Goal: Task Accomplishment & Management: Use online tool/utility

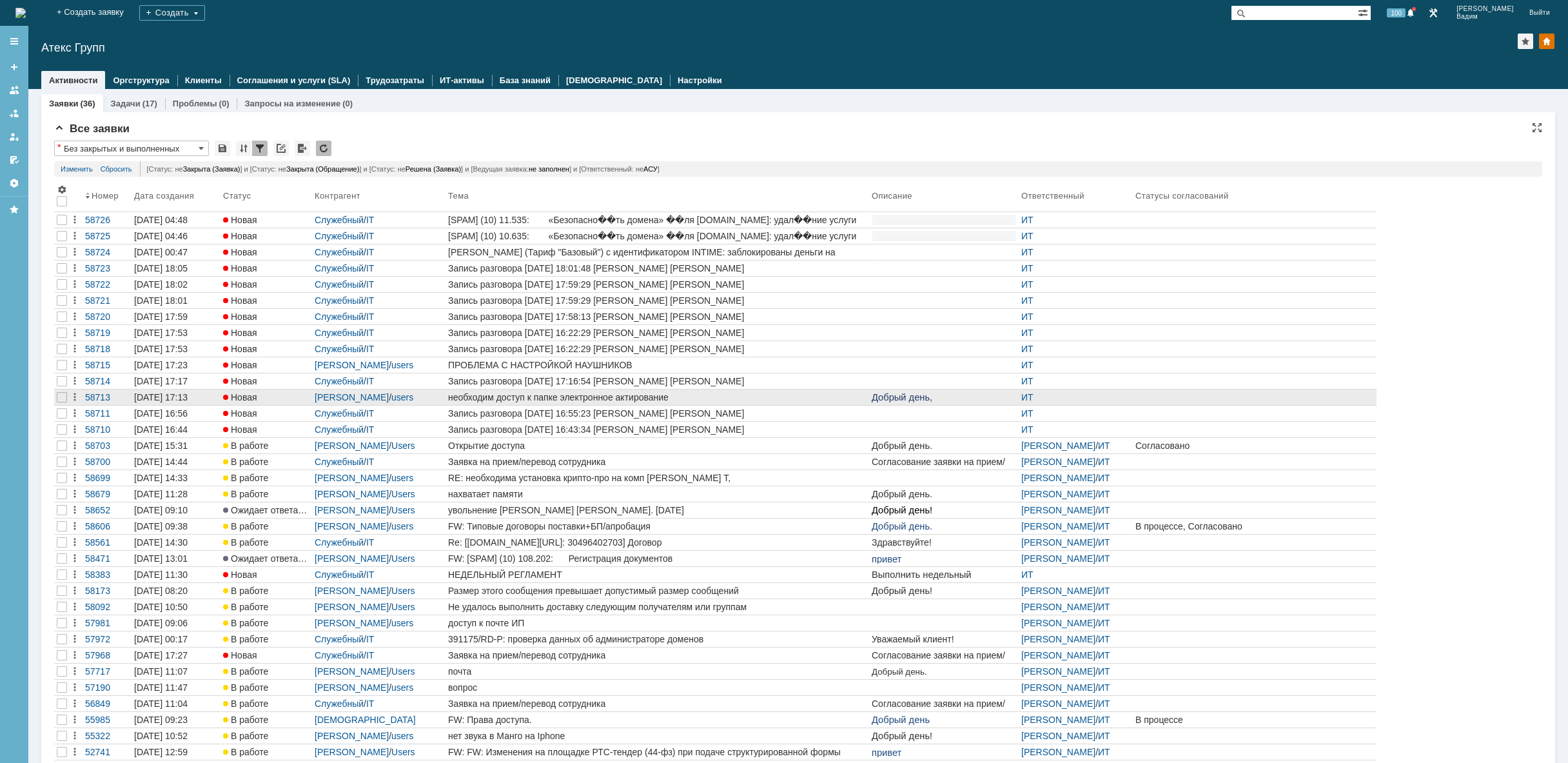
click at [778, 398] on div "необходим доступ к папке электронное актирование" at bounding box center [657, 397] width 418 height 10
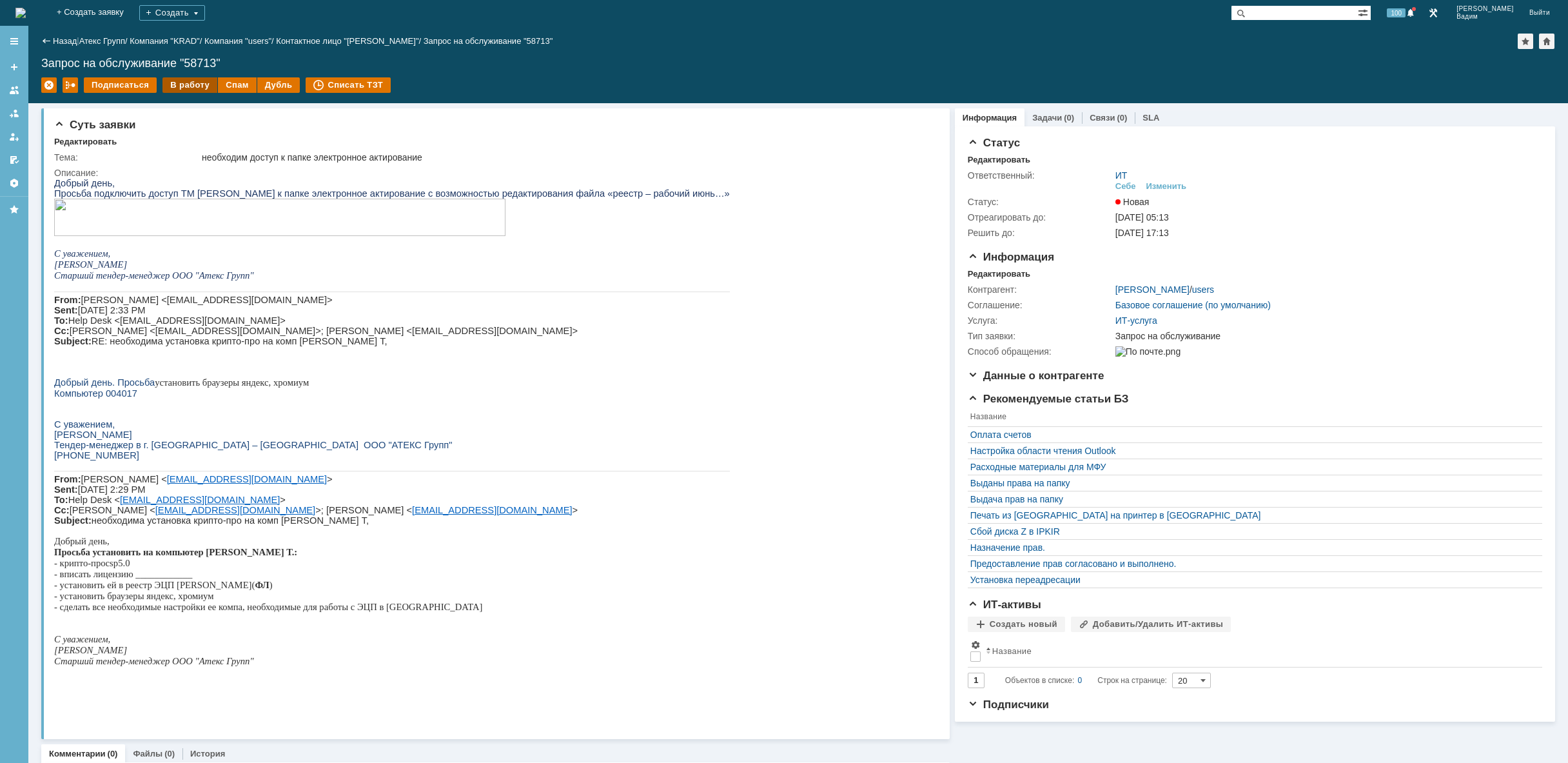
click at [199, 88] on div "В работу" at bounding box center [189, 85] width 54 height 16
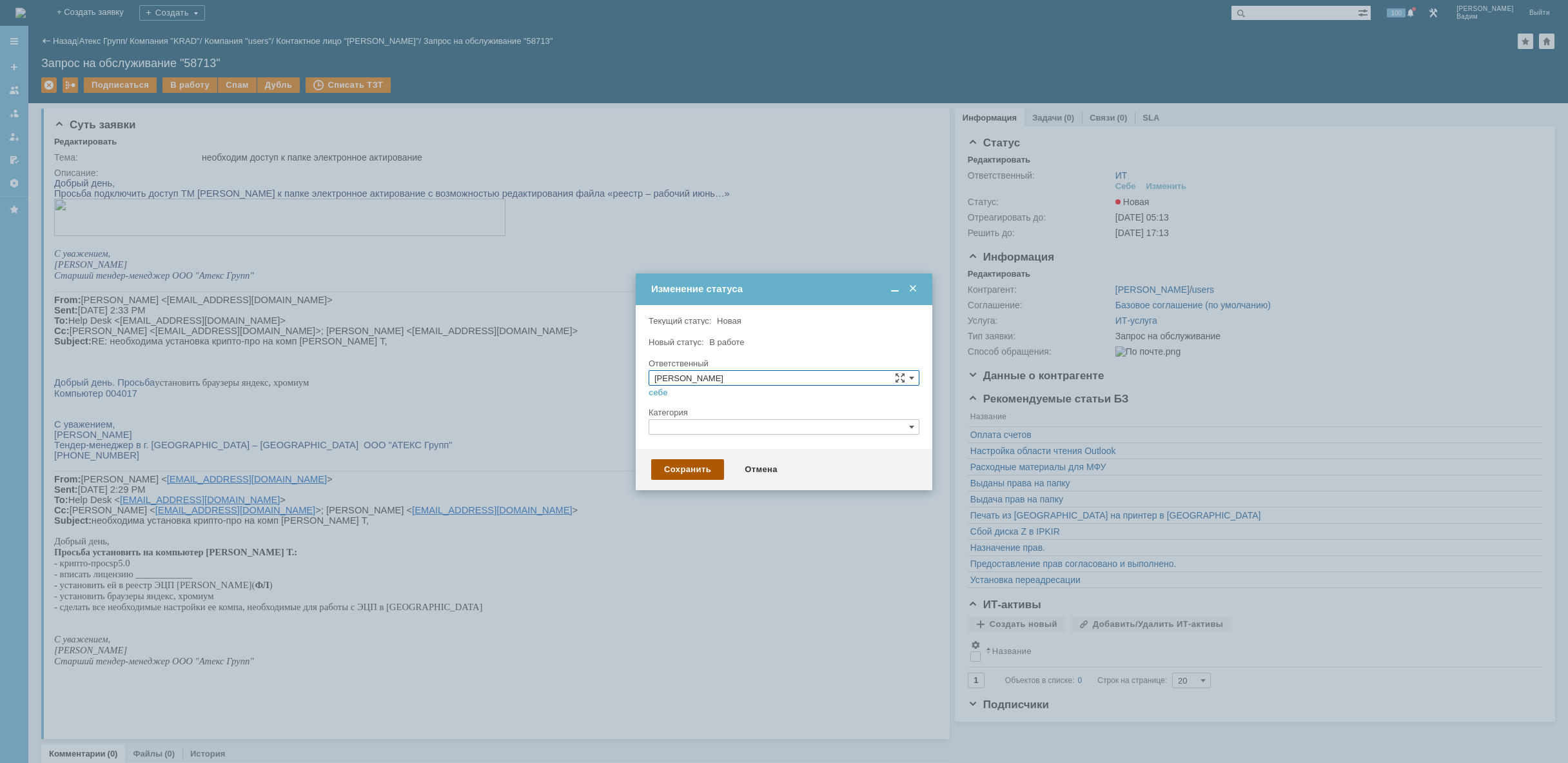
click at [702, 461] on div "Сохранить" at bounding box center [687, 469] width 73 height 20
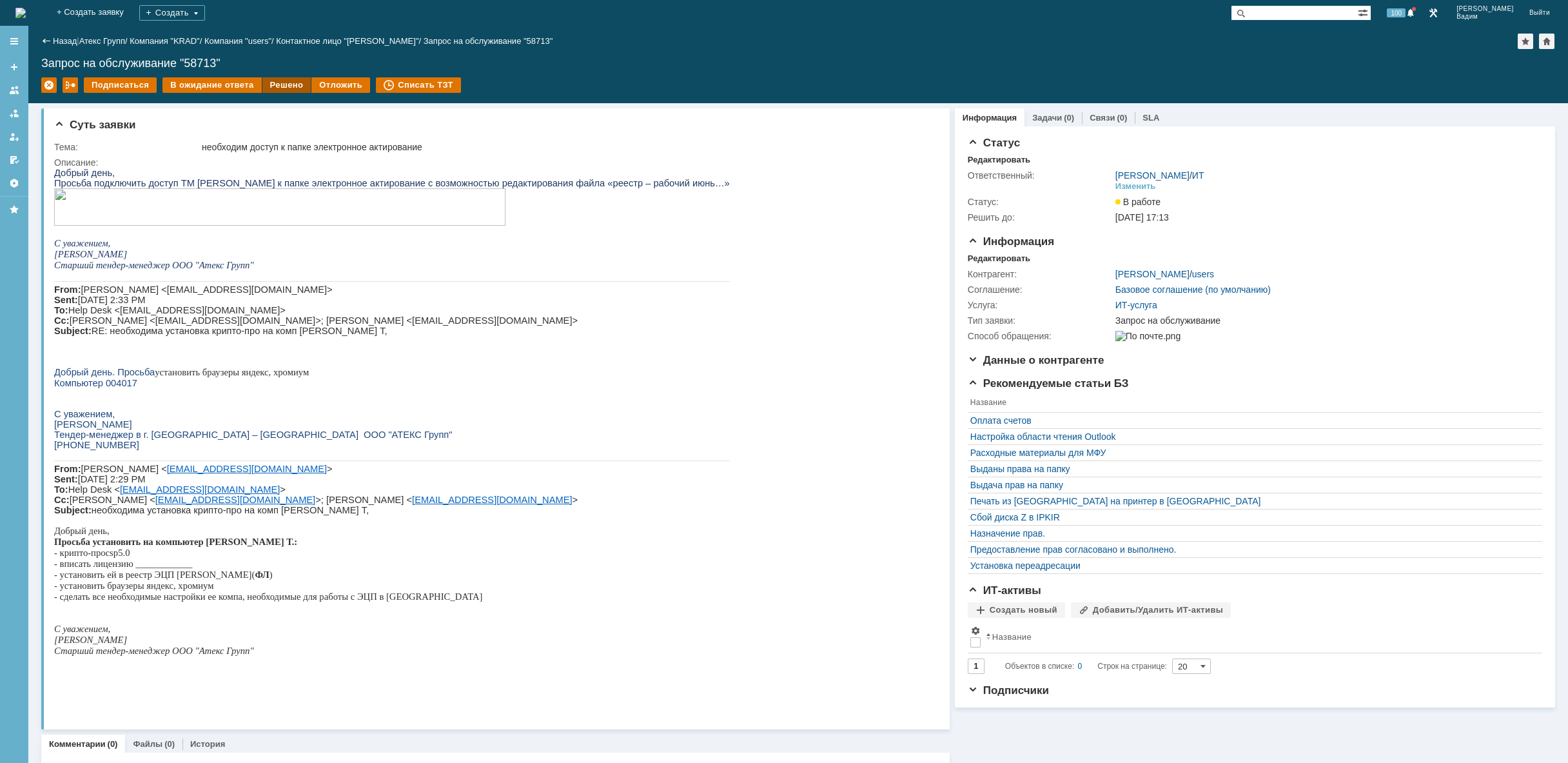
click at [266, 85] on div "Решено" at bounding box center [286, 85] width 49 height 16
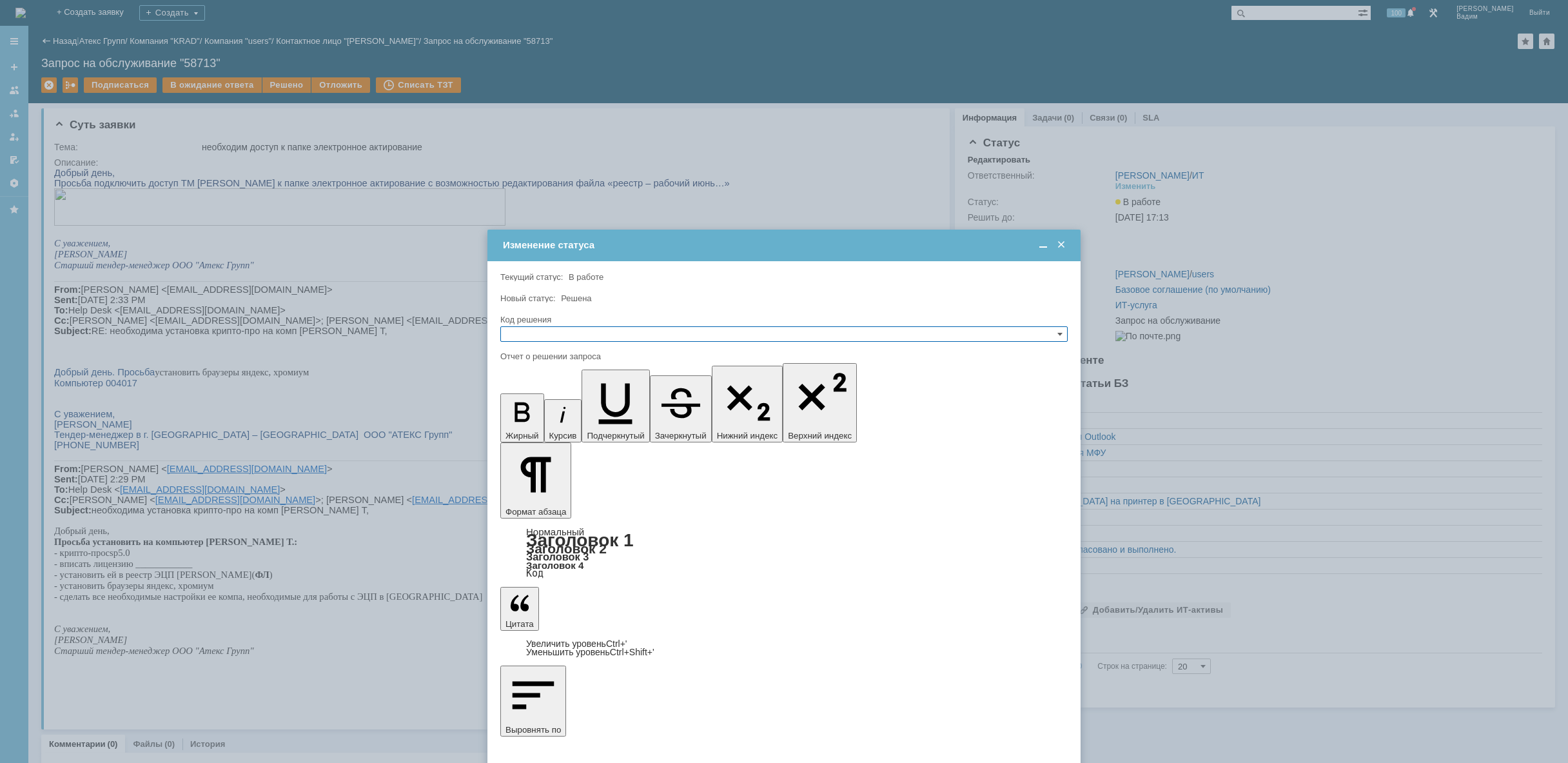
click at [562, 323] on div "Код решения" at bounding box center [784, 320] width 567 height 12
click at [569, 335] on input "text" at bounding box center [784, 333] width 567 height 16
click at [550, 394] on span "Решено" at bounding box center [784, 395] width 556 height 10
type input "Решено"
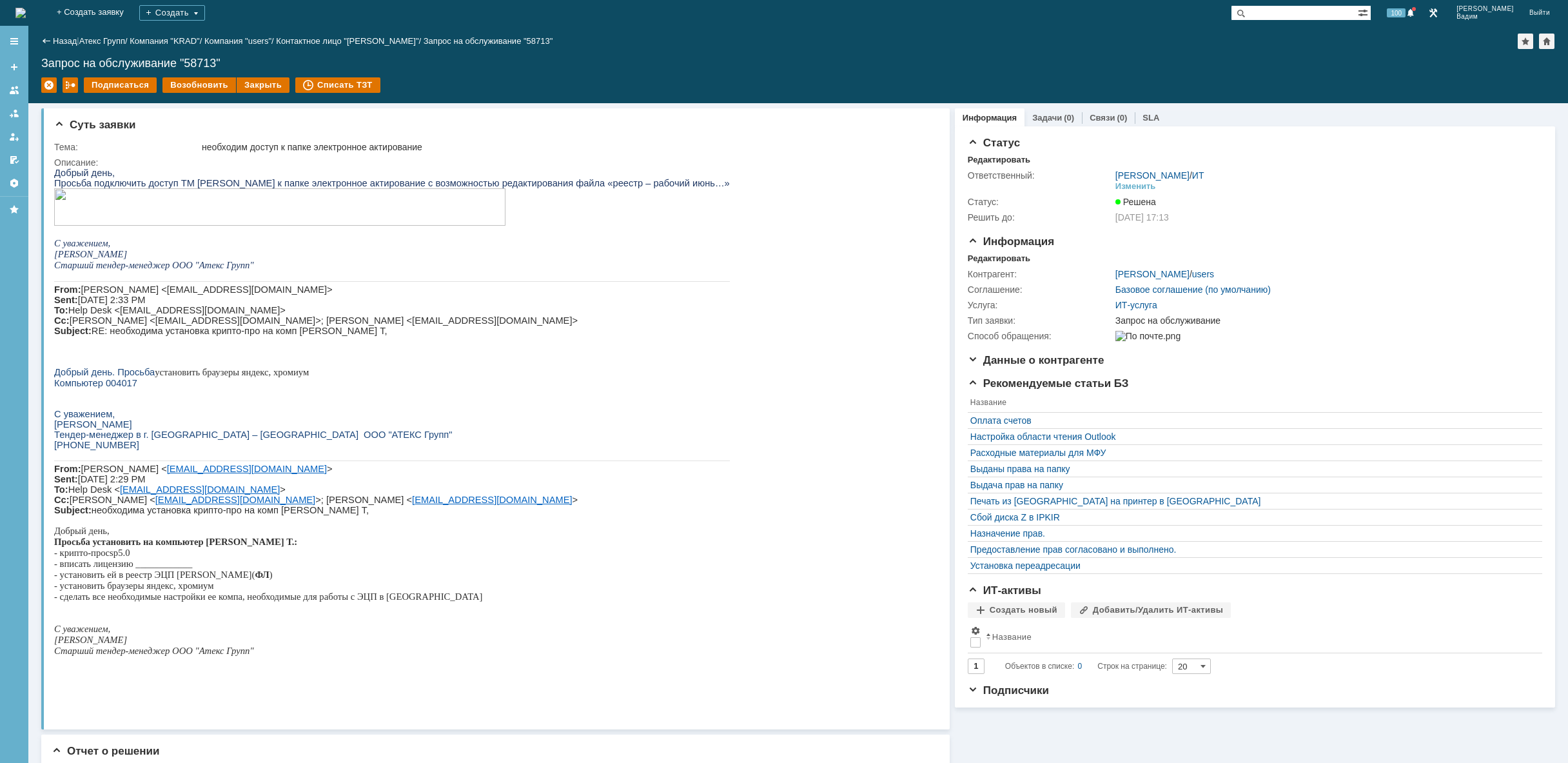
click at [26, 18] on img at bounding box center [20, 12] width 10 height 10
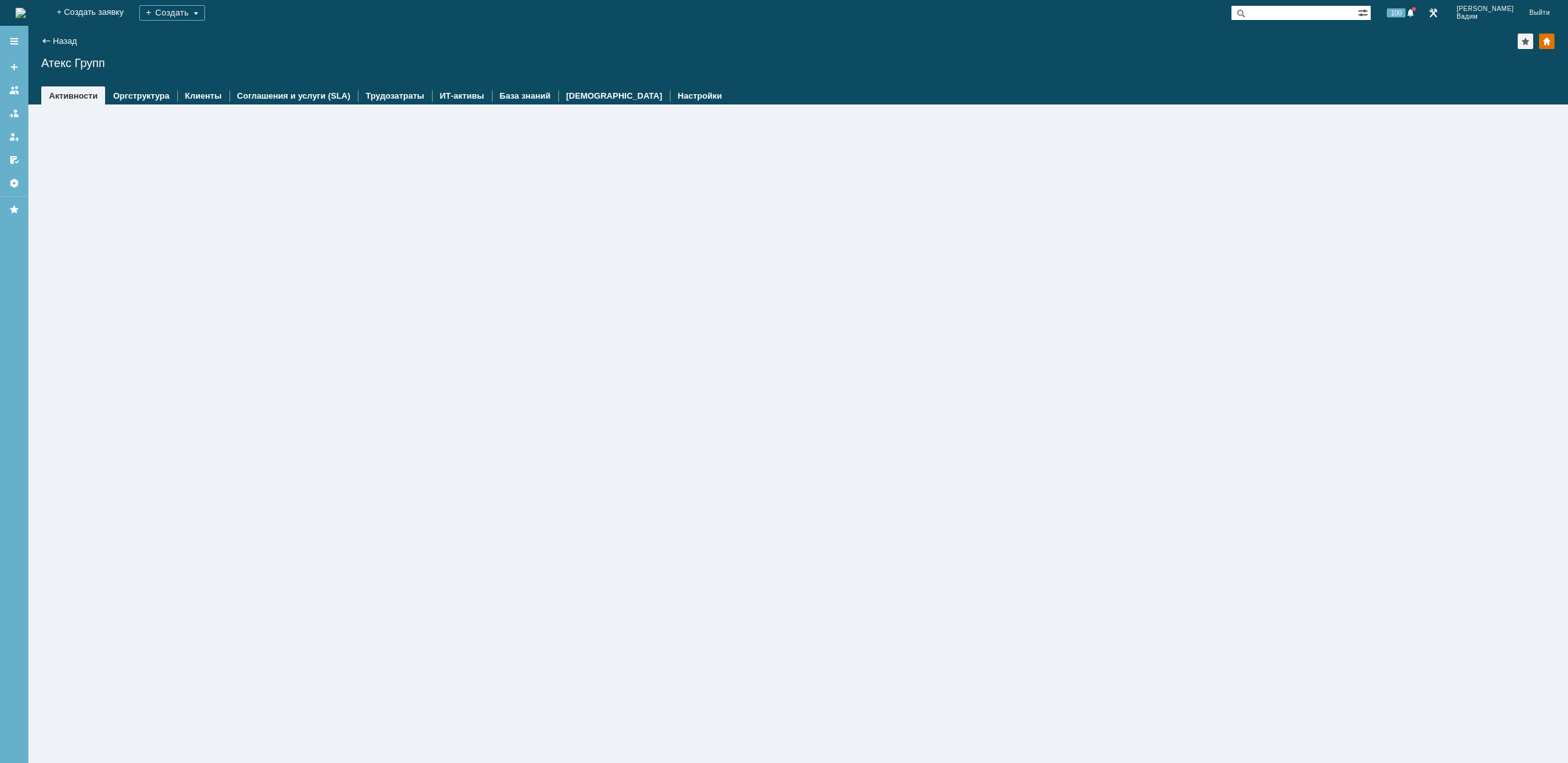
click at [26, 18] on img at bounding box center [20, 12] width 10 height 10
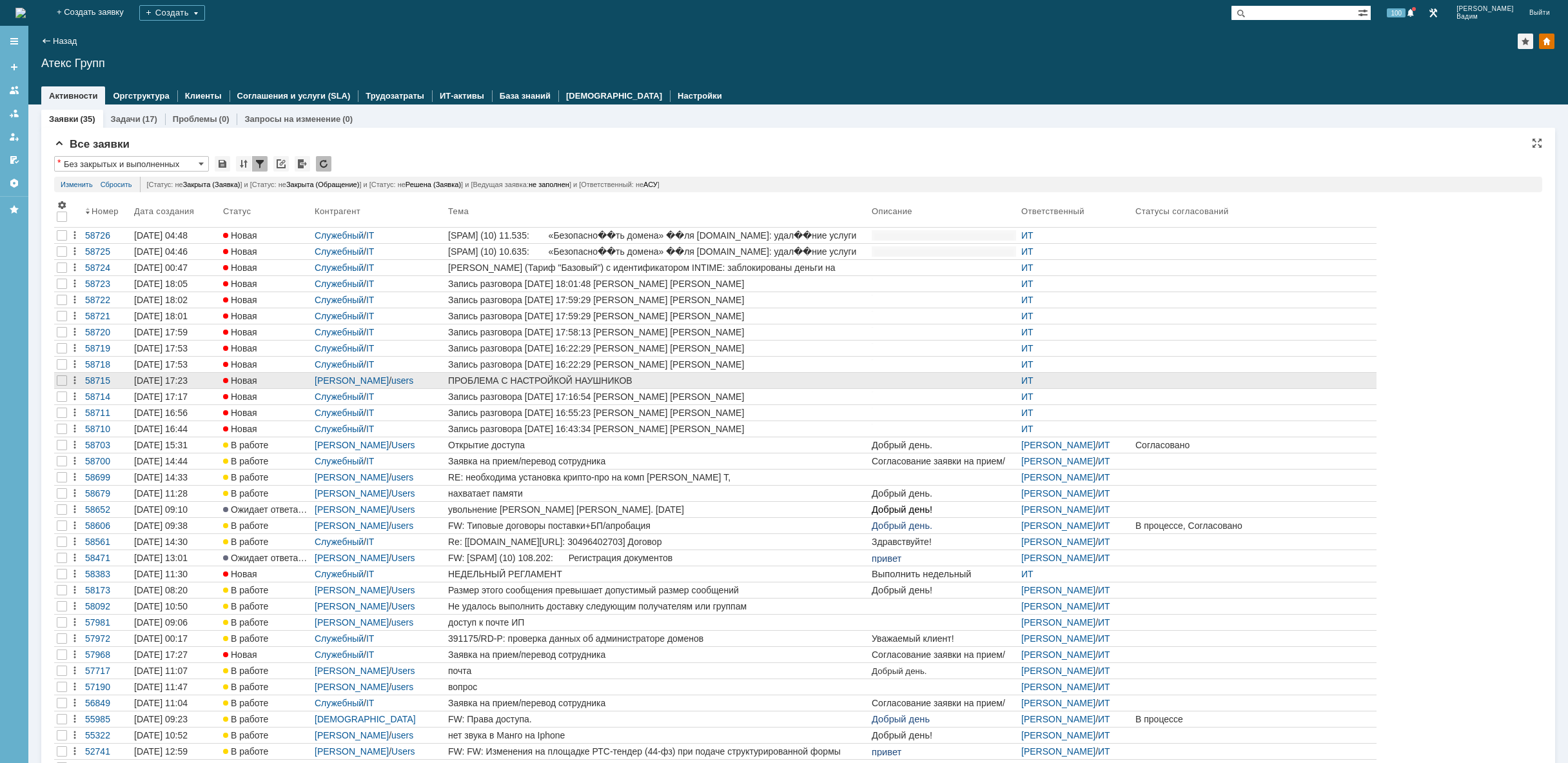
click at [653, 379] on div "ПРОБЛЕМА С НАСТРОЙКОЙ НАУШНИКОВ" at bounding box center [657, 380] width 418 height 10
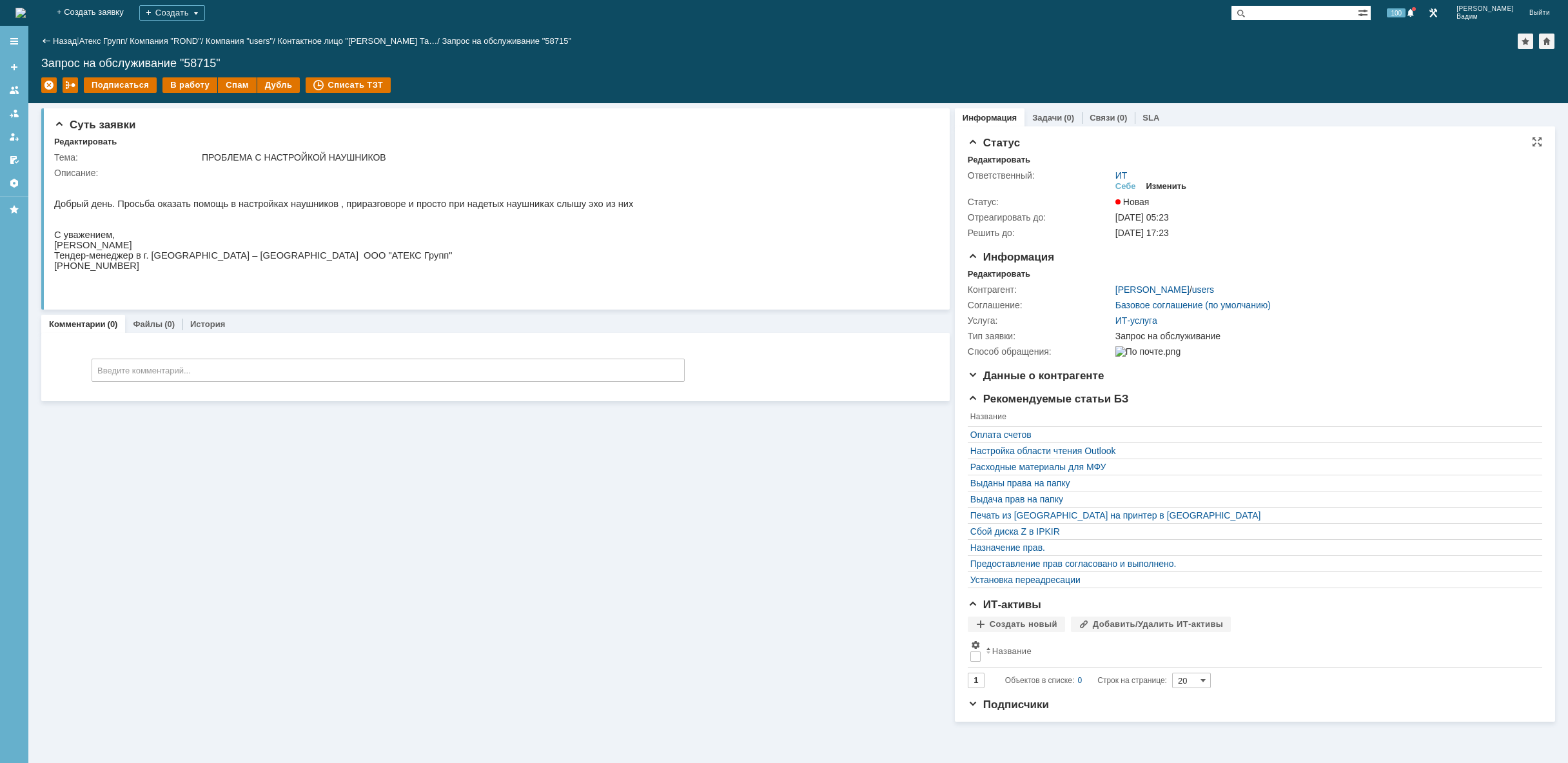
click at [1167, 189] on div "Изменить" at bounding box center [1166, 186] width 41 height 10
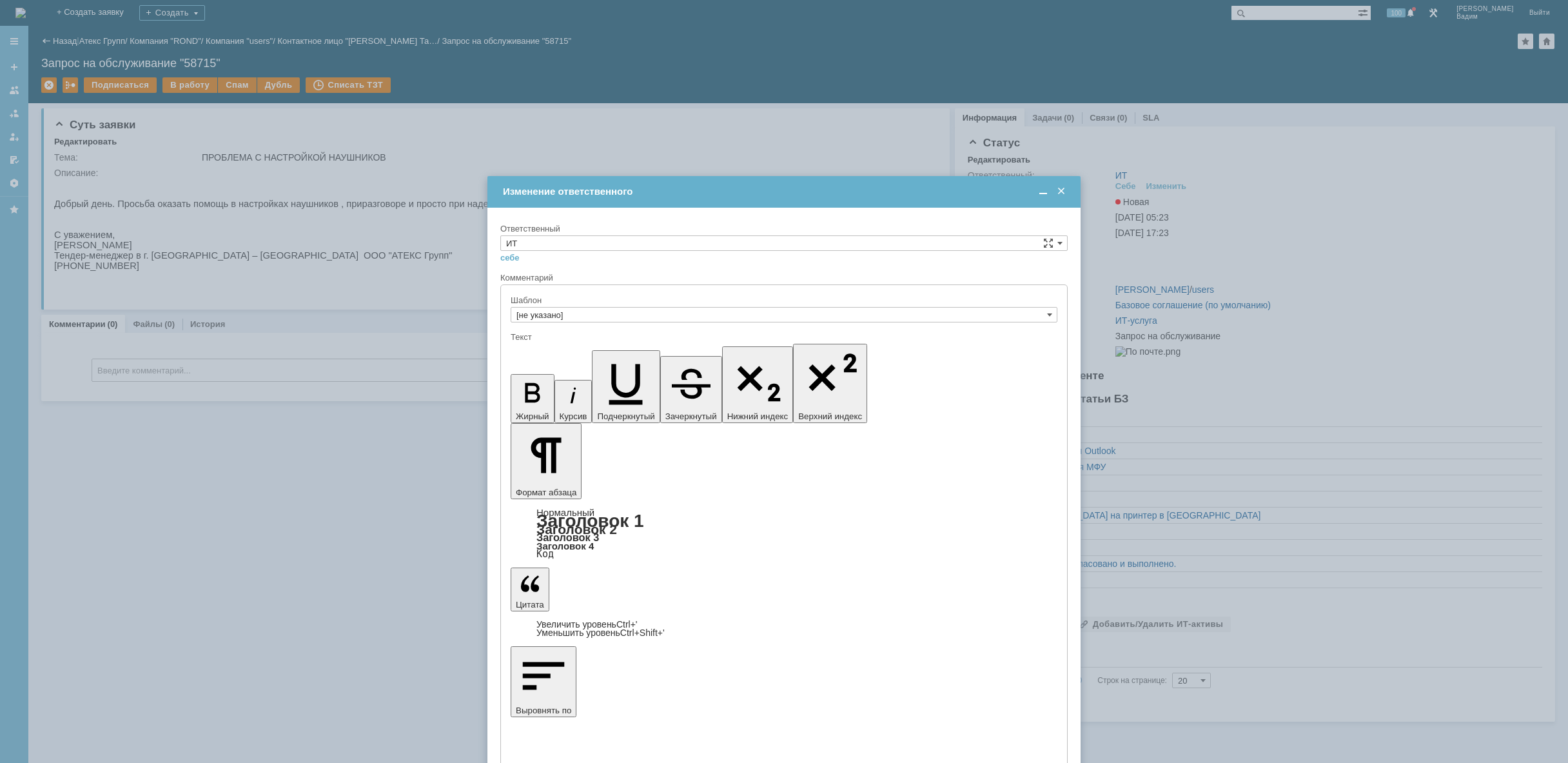
click at [759, 255] on div "себе своей команде" at bounding box center [784, 257] width 567 height 12
click at [749, 248] on input "ИТ" at bounding box center [784, 243] width 567 height 16
click at [575, 287] on span "[PERSON_NAME]" at bounding box center [784, 290] width 556 height 10
type input "[PERSON_NAME]"
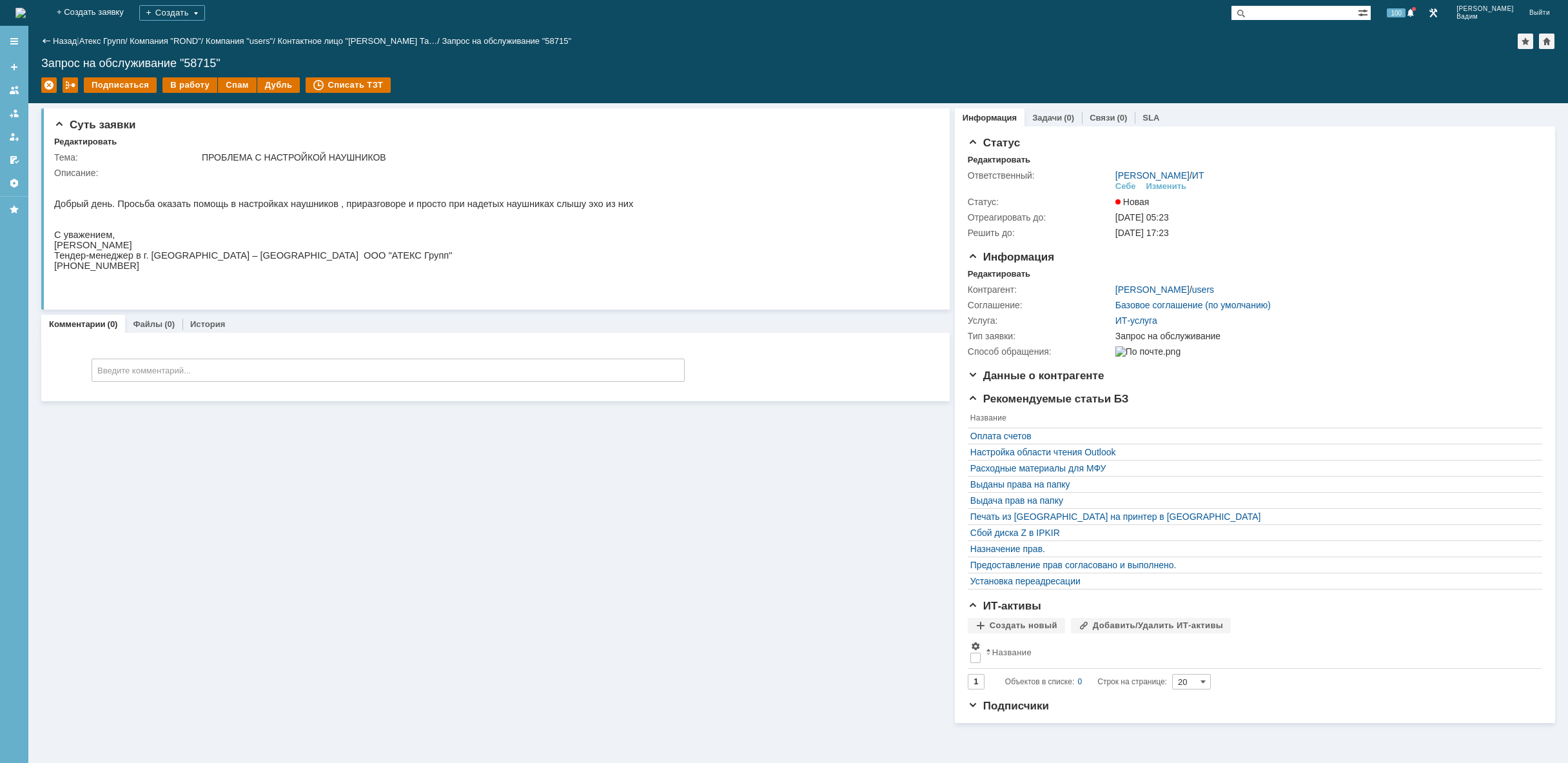
click at [26, 7] on img at bounding box center [20, 12] width 10 height 10
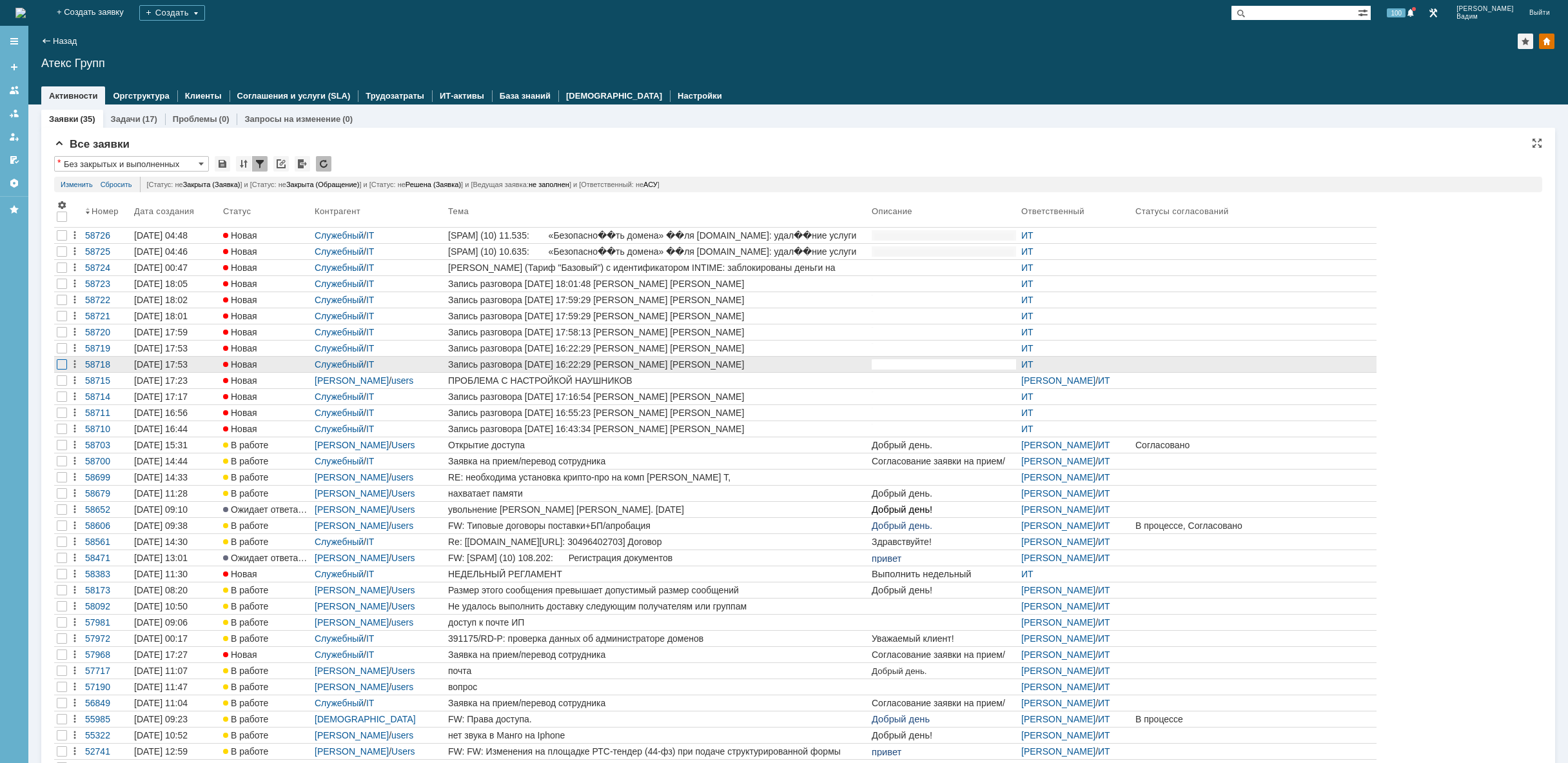
click at [63, 361] on div at bounding box center [61, 364] width 10 height 10
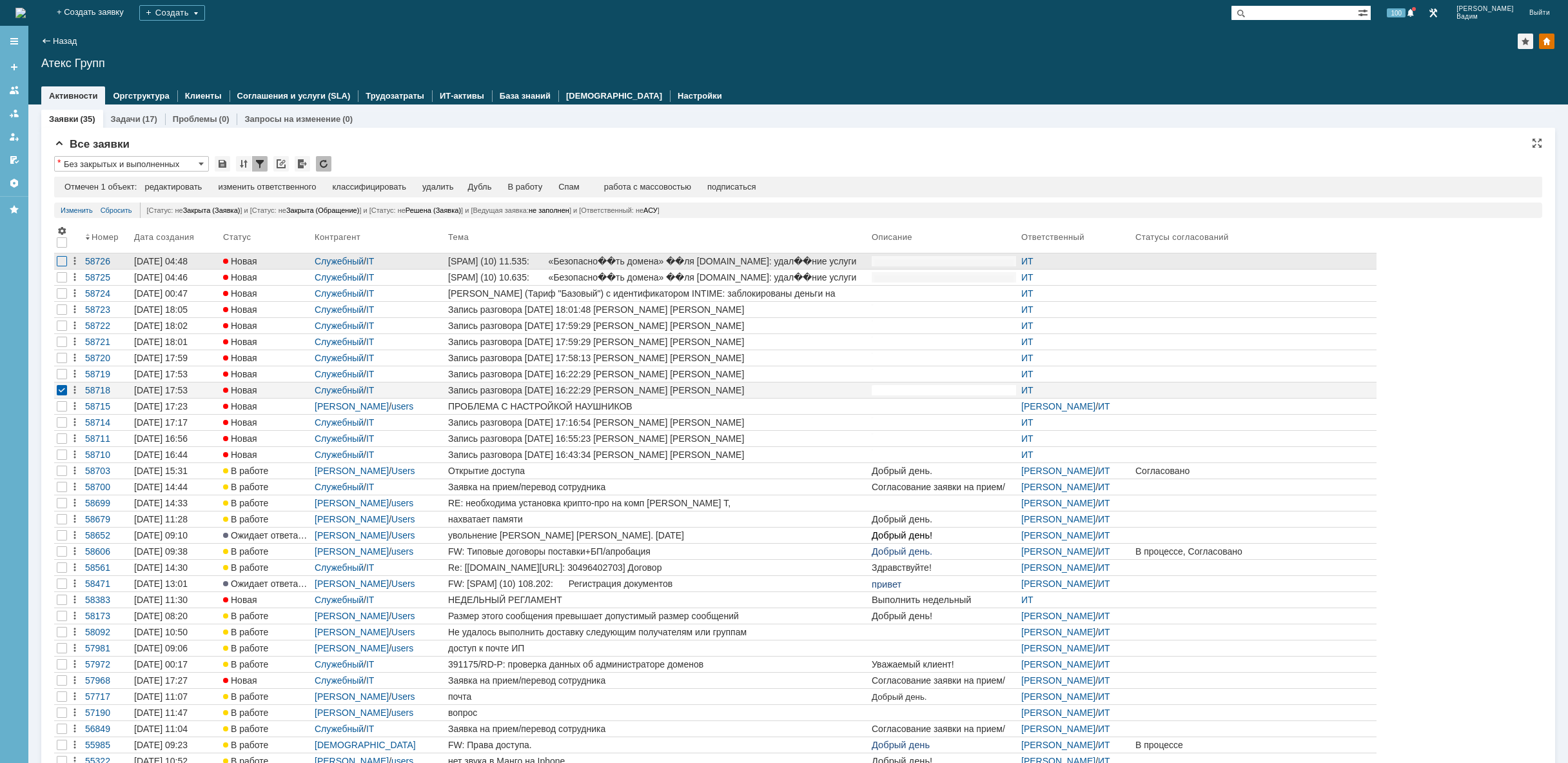
click at [64, 260] on div at bounding box center [61, 260] width 10 height 10
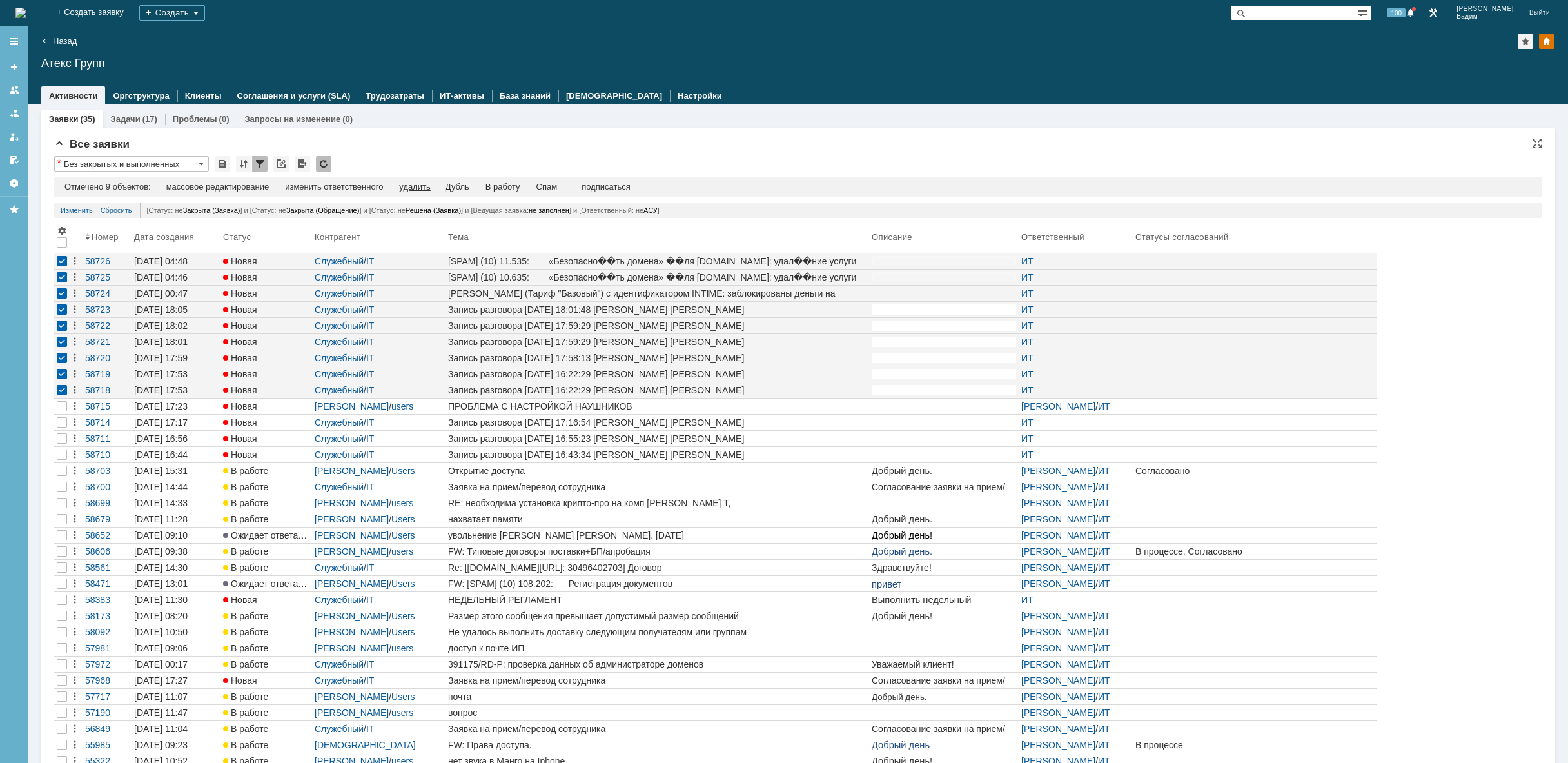
click at [428, 190] on div "удалить" at bounding box center [415, 187] width 31 height 10
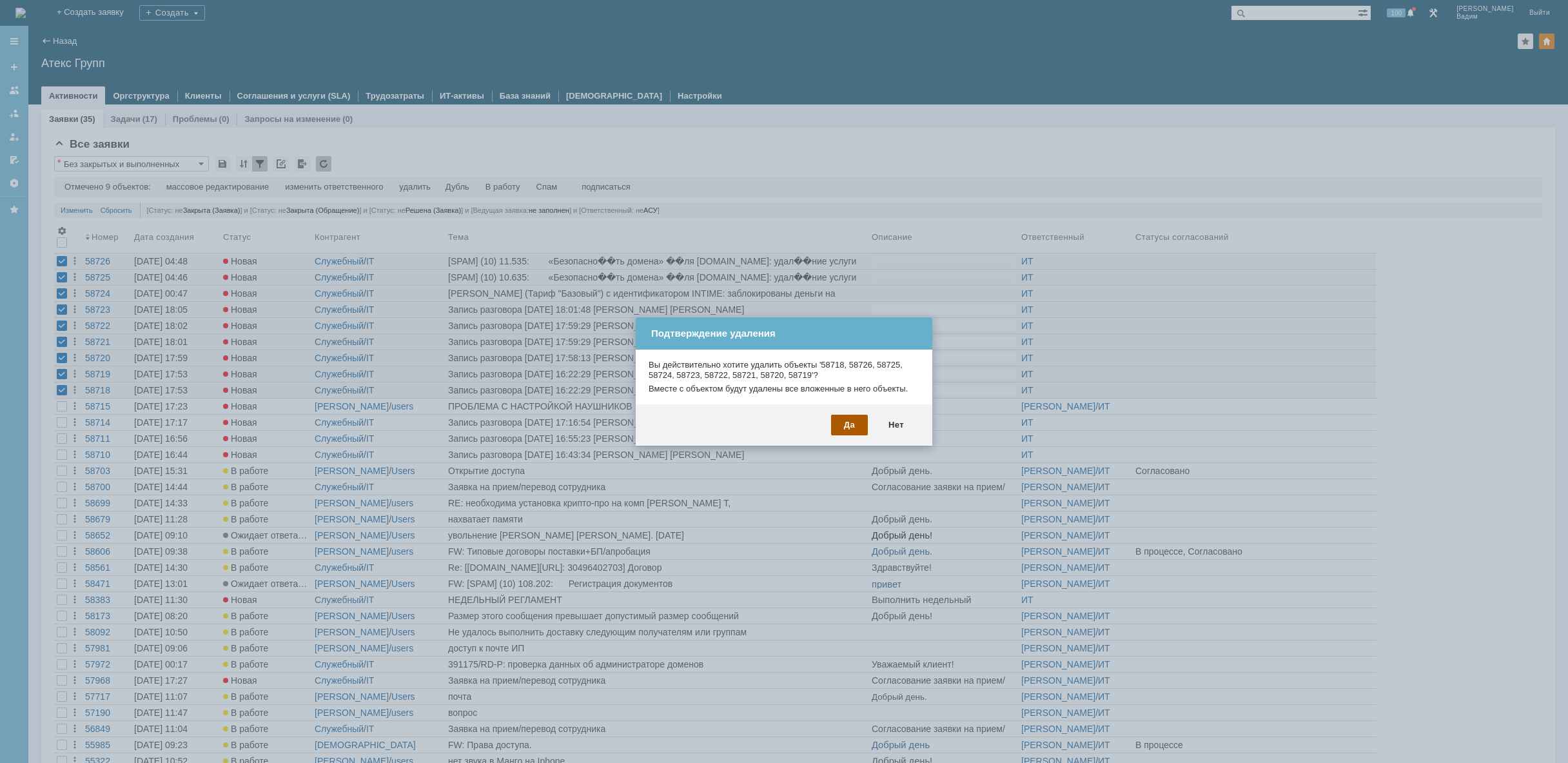
click at [848, 423] on div "Да" at bounding box center [850, 425] width 37 height 20
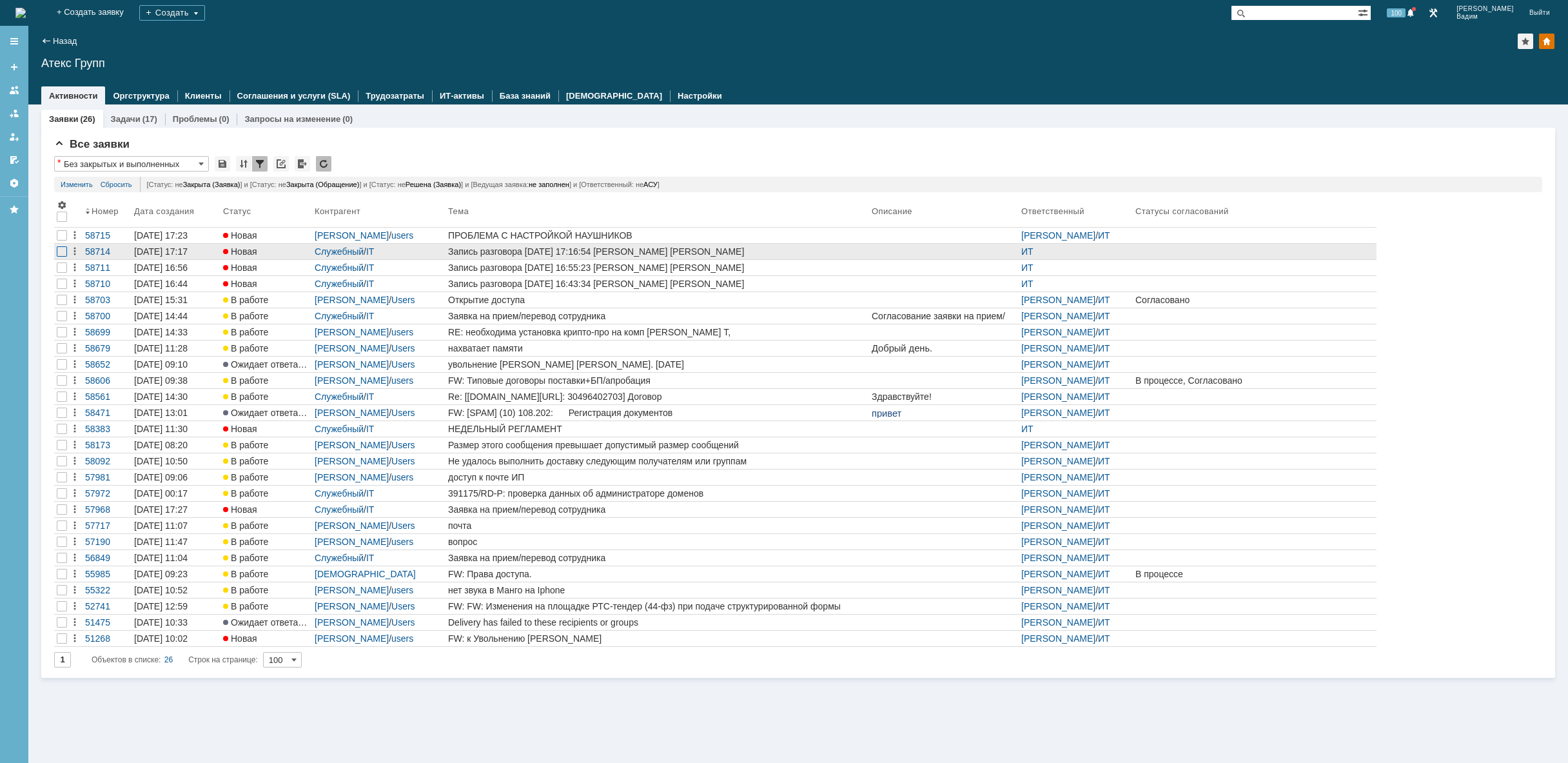
click at [59, 254] on div at bounding box center [61, 251] width 10 height 10
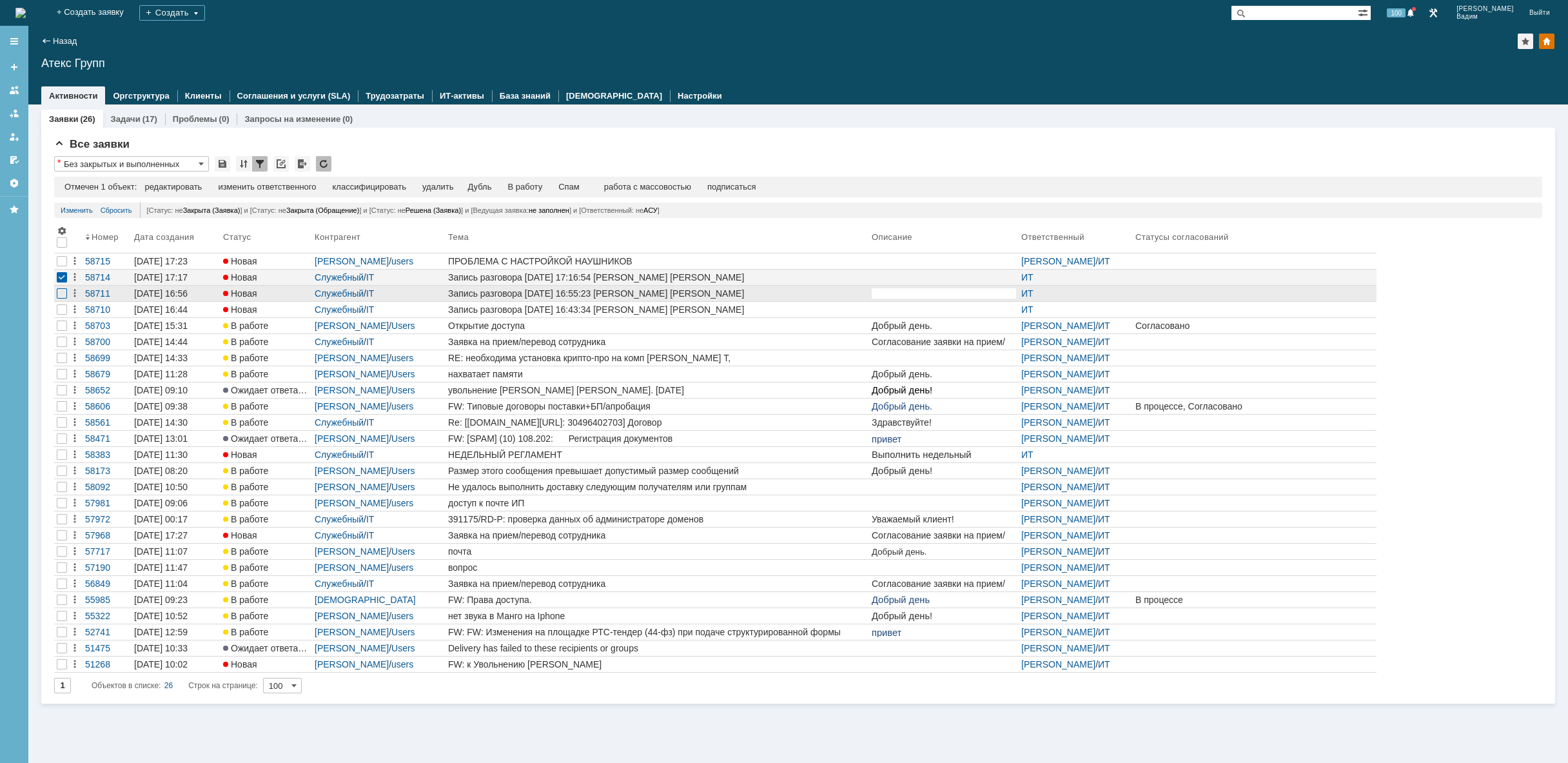
click at [62, 296] on div at bounding box center [61, 293] width 10 height 10
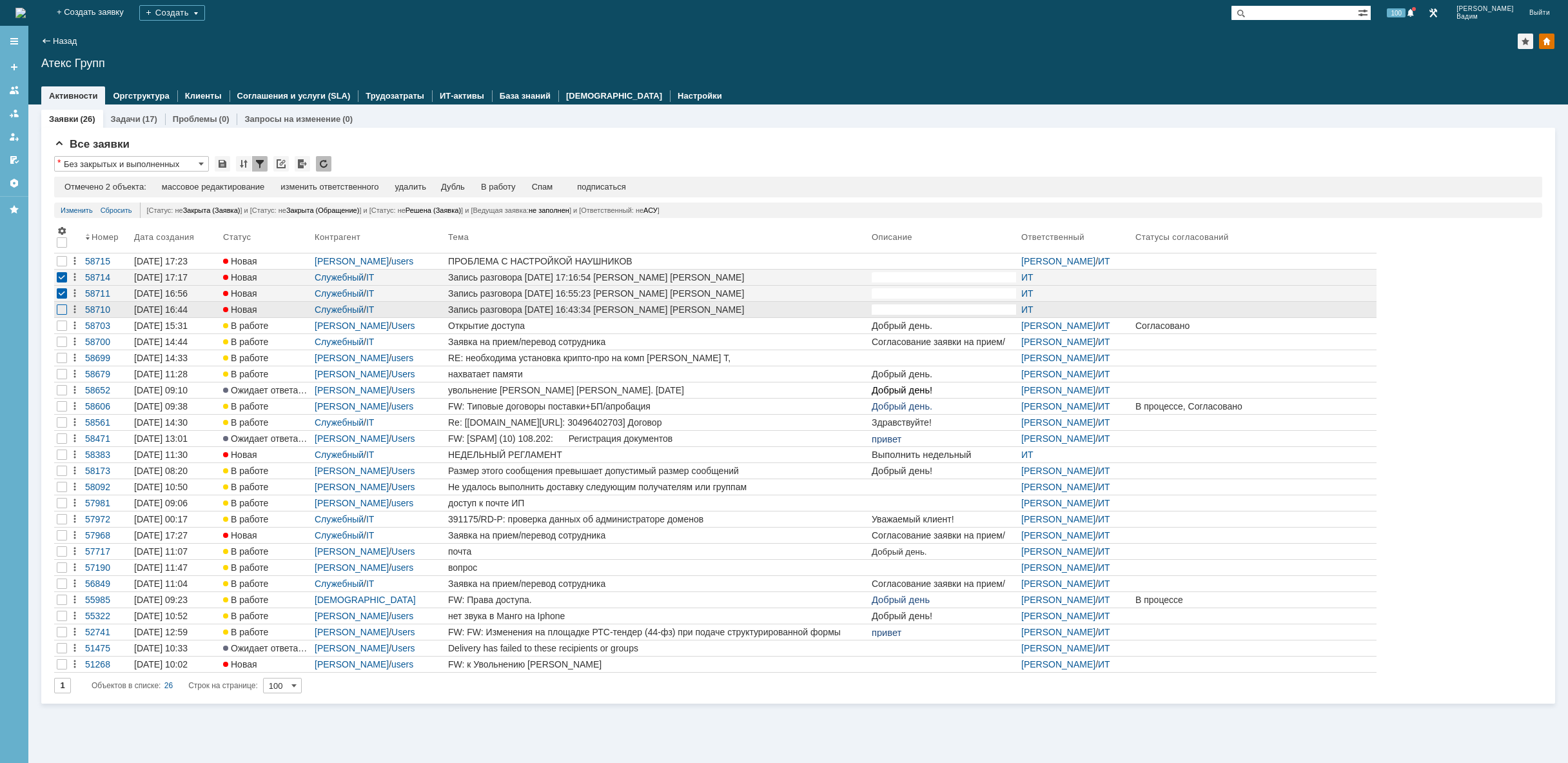
click at [59, 311] on div at bounding box center [61, 309] width 10 height 10
click at [417, 189] on div "удалить" at bounding box center [410, 187] width 31 height 10
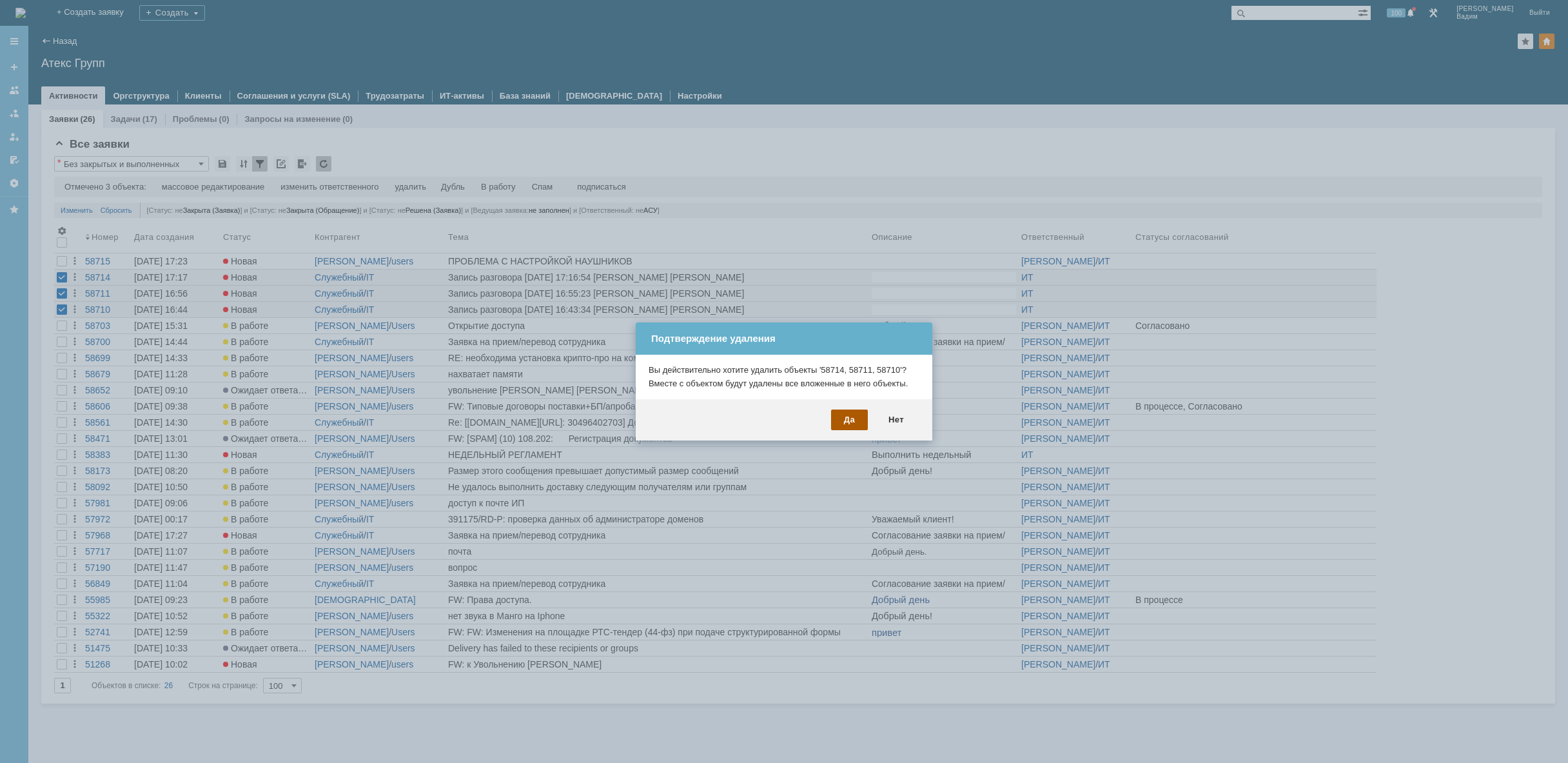
click at [849, 417] on div "Да" at bounding box center [850, 419] width 37 height 20
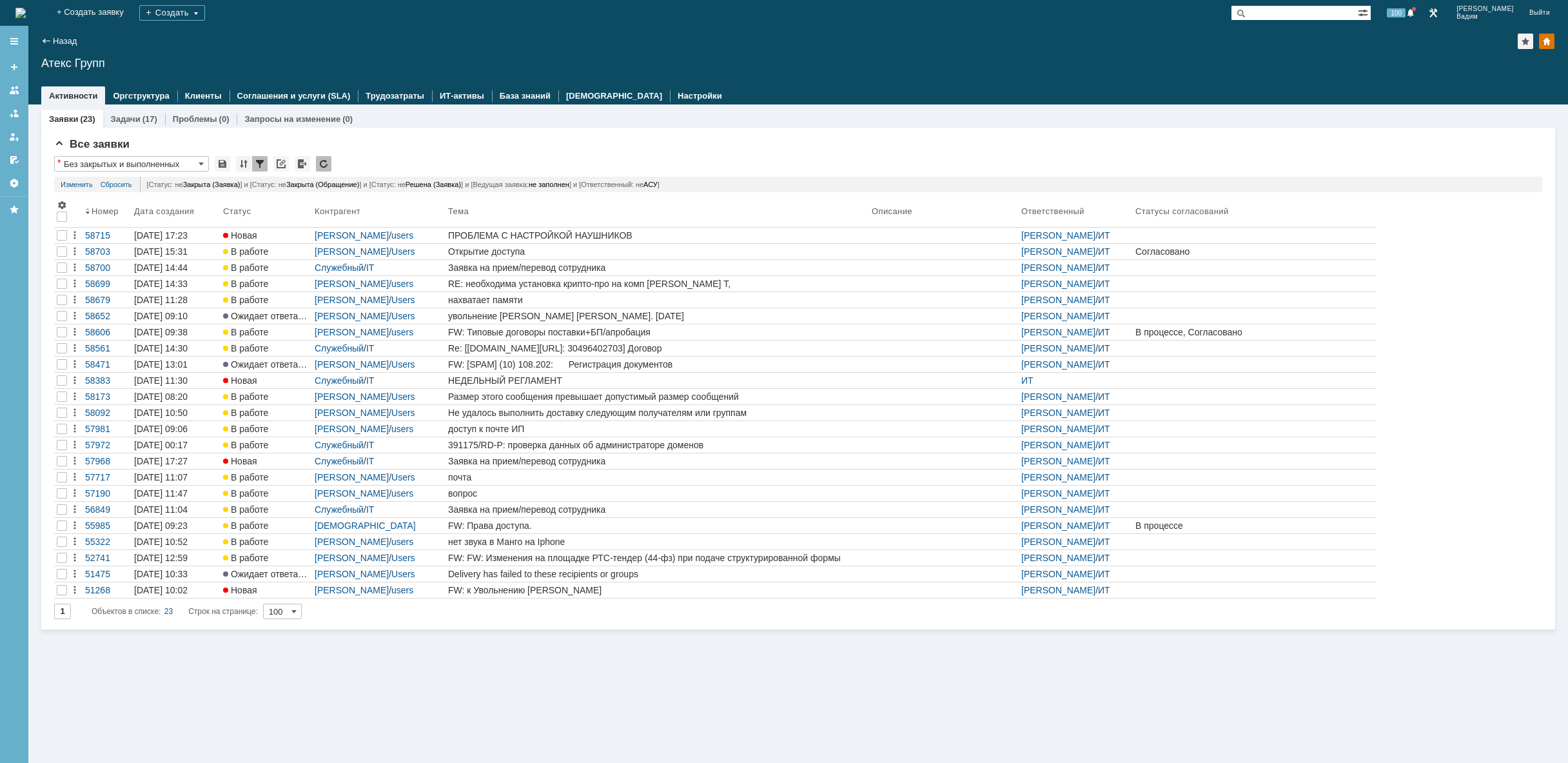
click at [26, 16] on img at bounding box center [20, 12] width 10 height 10
